Goal: Communication & Community: Participate in discussion

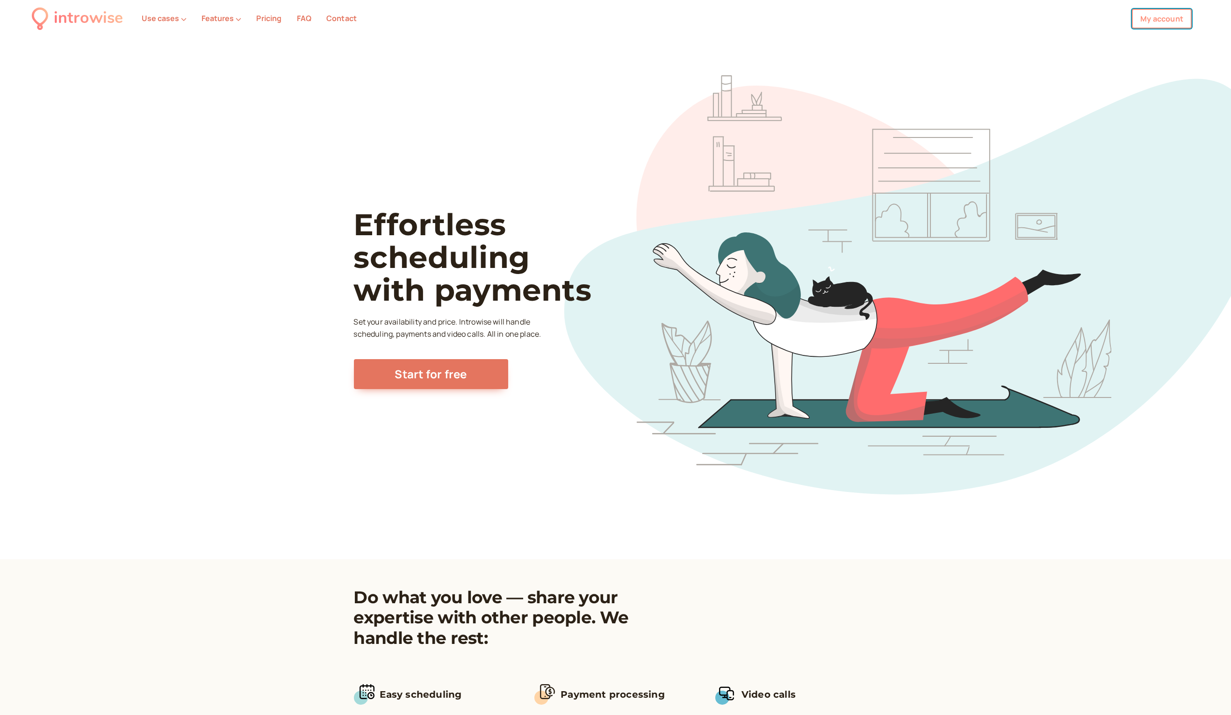
click at [1147, 24] on link "My account" at bounding box center [1162, 19] width 60 height 20
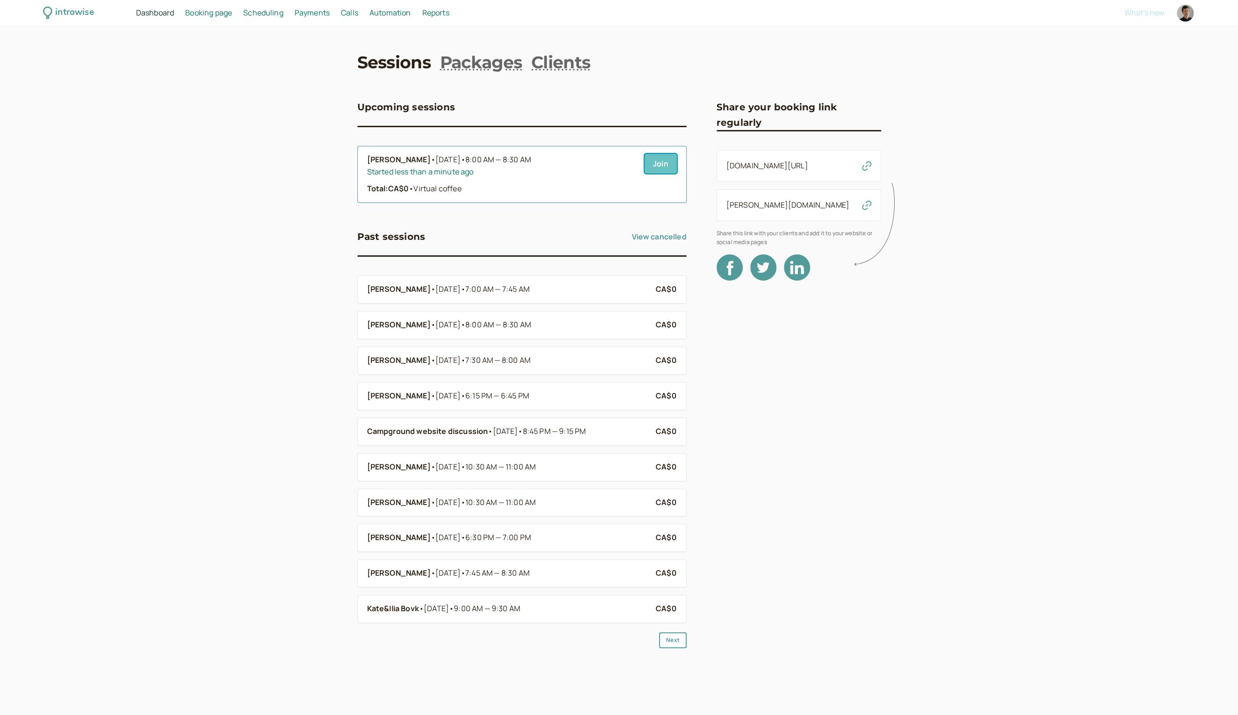
click at [660, 164] on link "Join" at bounding box center [660, 164] width 32 height 20
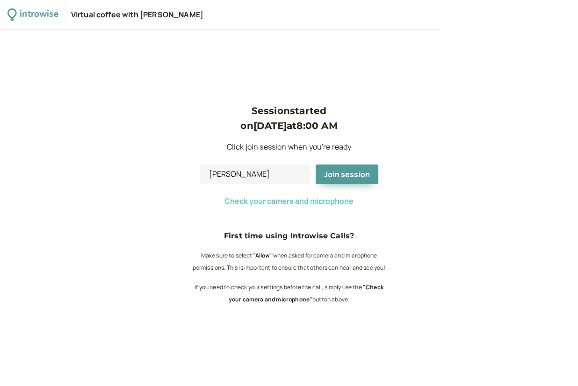
click at [317, 202] on span "Check your camera and microphone" at bounding box center [288, 201] width 129 height 10
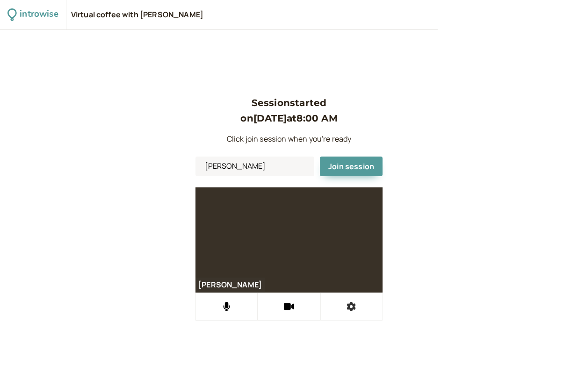
click at [353, 304] on icon at bounding box center [351, 306] width 9 height 9
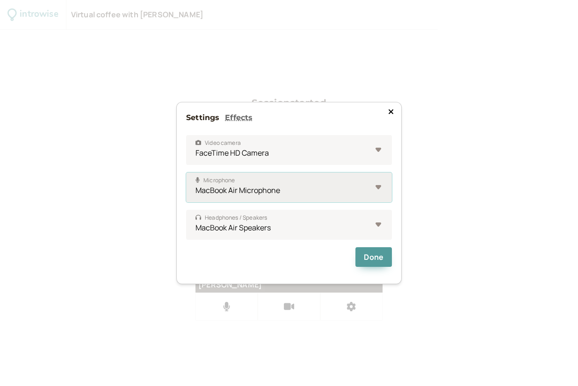
select select "vO/EMAPxTeVmMDEYlZHGR2jRprRSAWYhGCbzH/MQhPs="
click option "Poly BT700" at bounding box center [0, 0] width 0 height 0
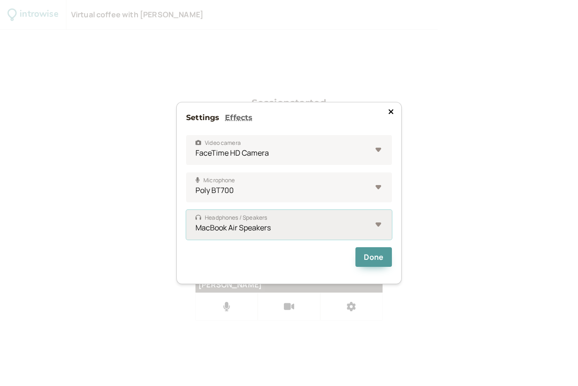
select select "pJHWHOYGyFsp+aMfAIQ7j/AscmF9h0977zNzk6hSCEc="
click option "Poly BT700" at bounding box center [0, 0] width 0 height 0
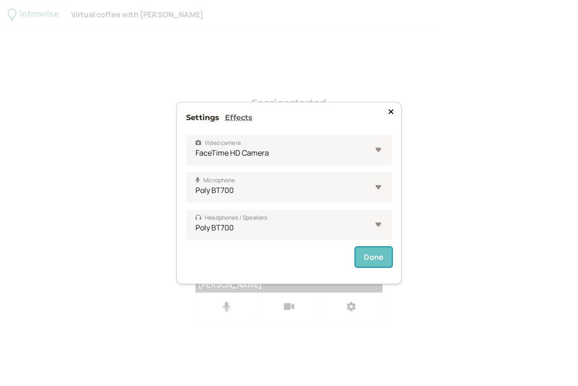
click at [371, 261] on button "Done" at bounding box center [373, 257] width 36 height 20
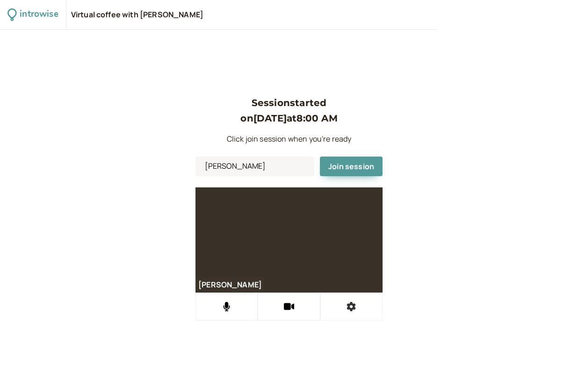
click at [364, 303] on button at bounding box center [351, 307] width 62 height 28
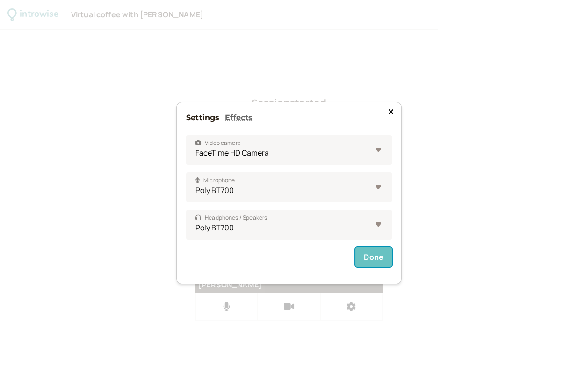
click at [370, 256] on button "Done" at bounding box center [373, 257] width 36 height 20
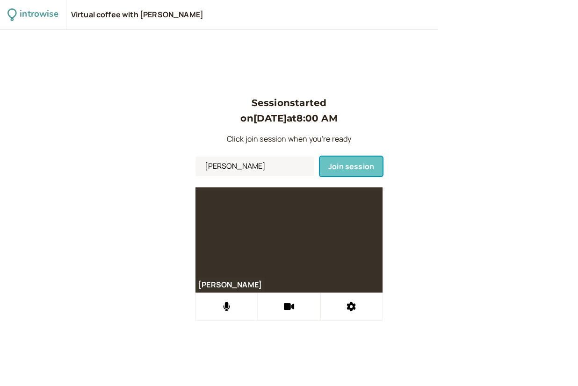
click at [347, 166] on span "Join session" at bounding box center [351, 166] width 46 height 10
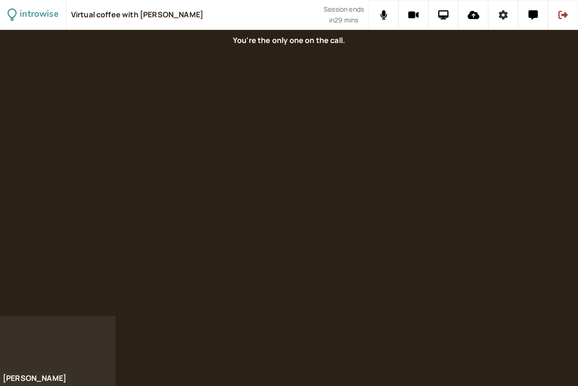
click at [512, 24] on button at bounding box center [503, 15] width 30 height 30
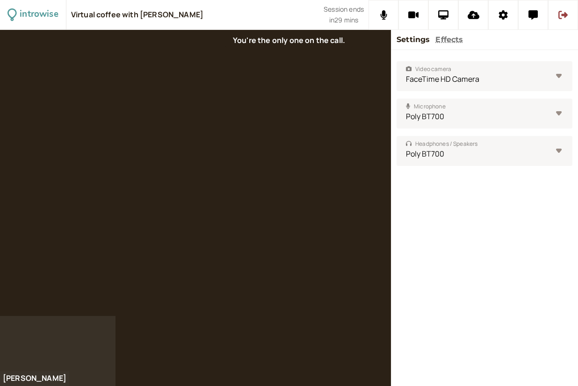
click at [444, 45] on button "Effects" at bounding box center [449, 40] width 28 height 12
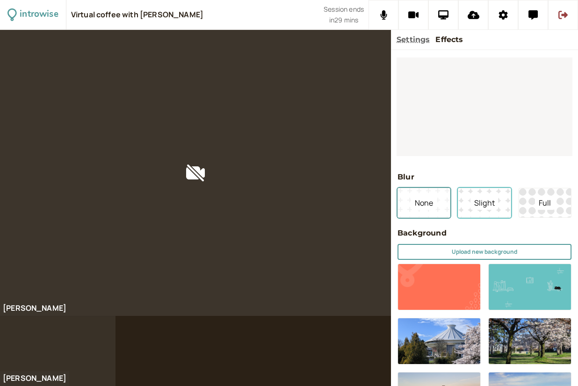
click at [503, 203] on button "Slight" at bounding box center [484, 203] width 53 height 30
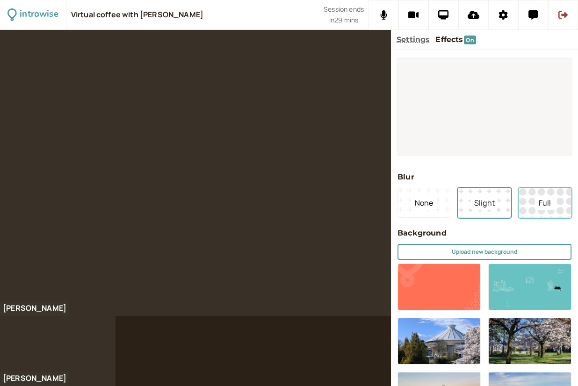
click at [535, 209] on span "Full" at bounding box center [545, 203] width 20 height 14
click at [505, 21] on button at bounding box center [503, 15] width 30 height 30
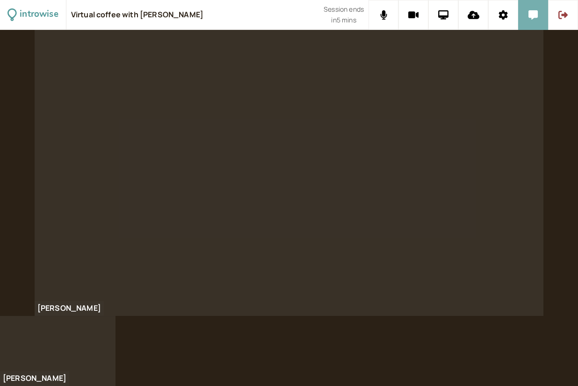
click at [531, 9] on button at bounding box center [533, 15] width 30 height 30
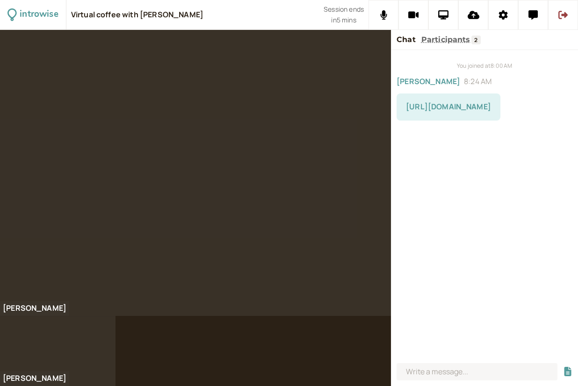
click at [454, 108] on link "https://developer.north.com/" at bounding box center [448, 106] width 85 height 10
click at [439, 365] on input at bounding box center [476, 371] width 161 height 17
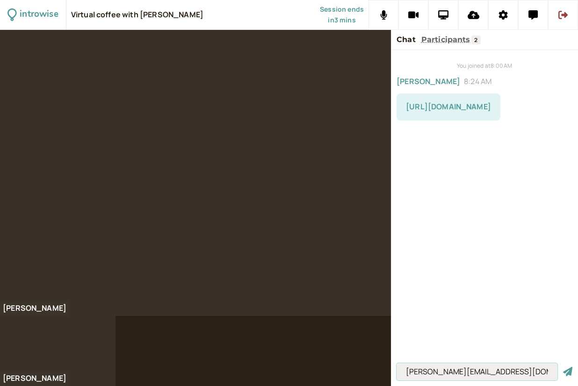
type input "denis@introwise.com"
click at [563, 367] on button "submit" at bounding box center [567, 372] width 9 height 10
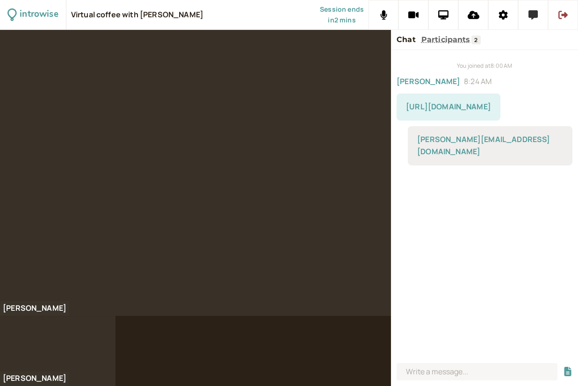
click at [527, 15] on button at bounding box center [533, 15] width 30 height 30
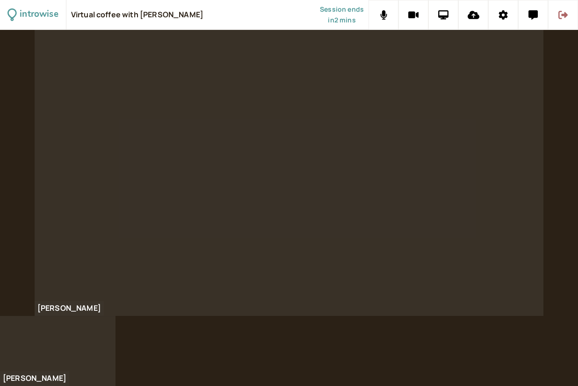
click at [570, 18] on button at bounding box center [563, 15] width 30 height 30
